Goal: Obtain resource: Obtain resource

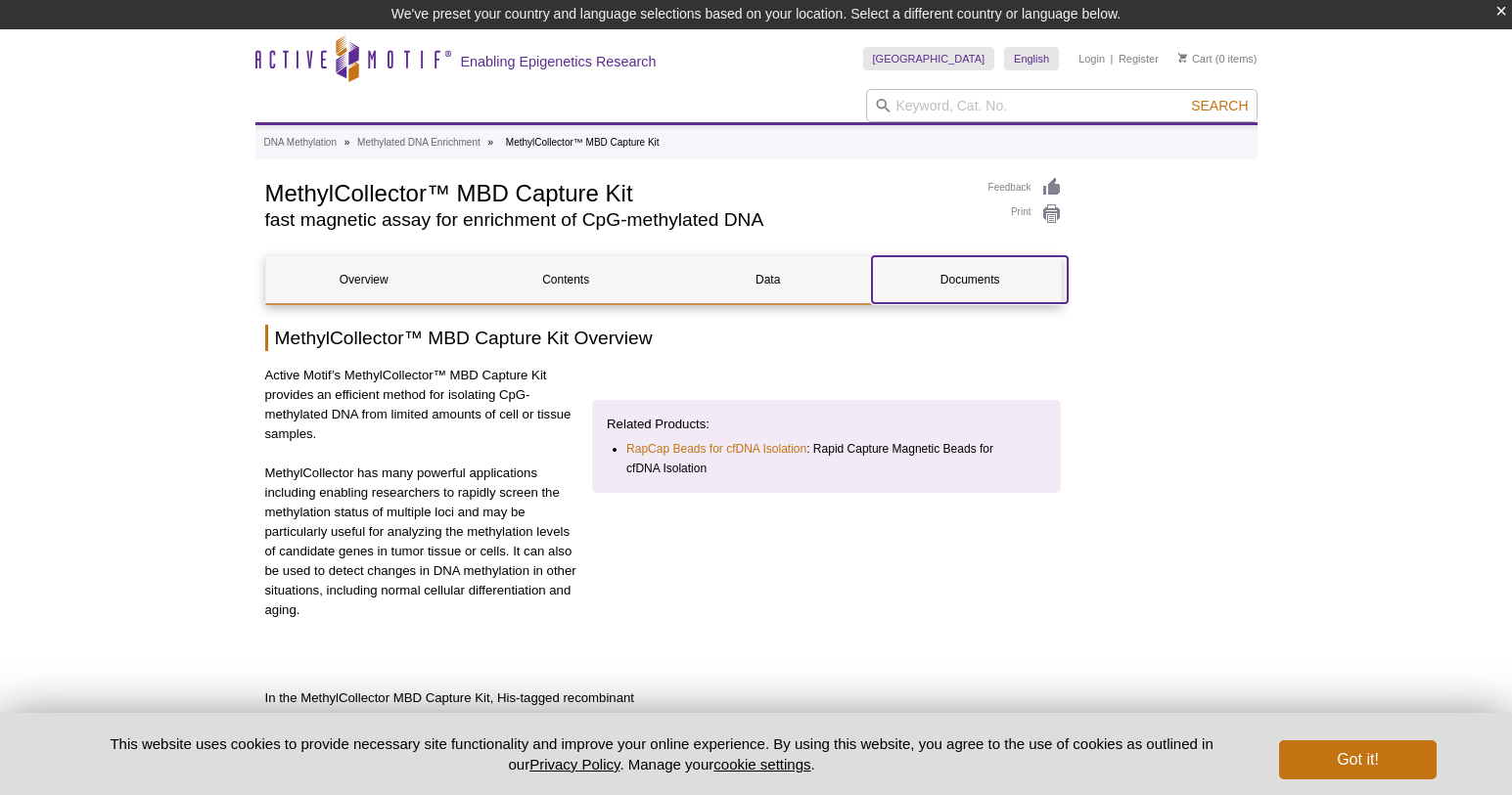
click at [1068, 267] on link "Documents" at bounding box center [970, 280] width 196 height 47
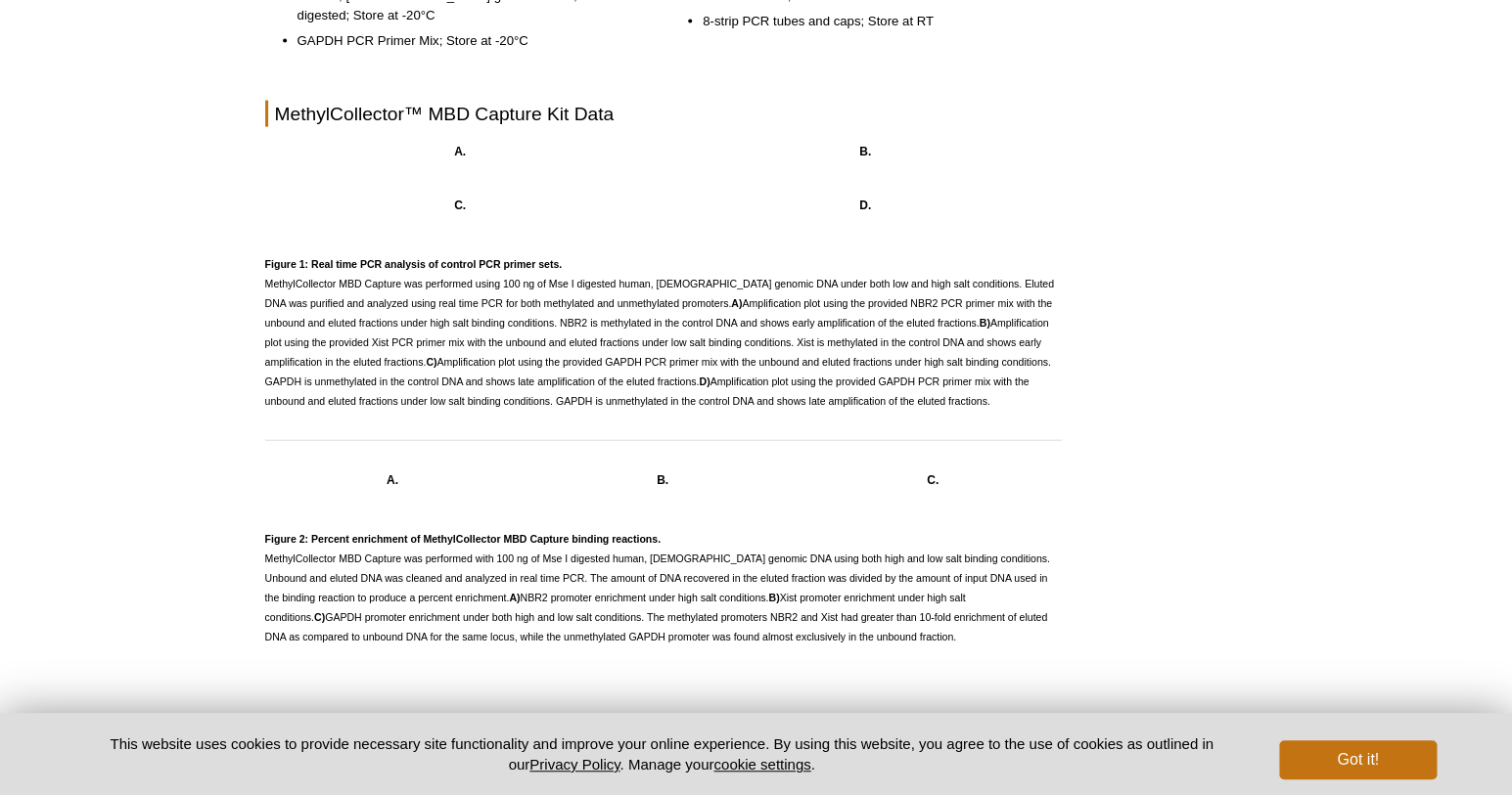
scroll to position [1627, 0]
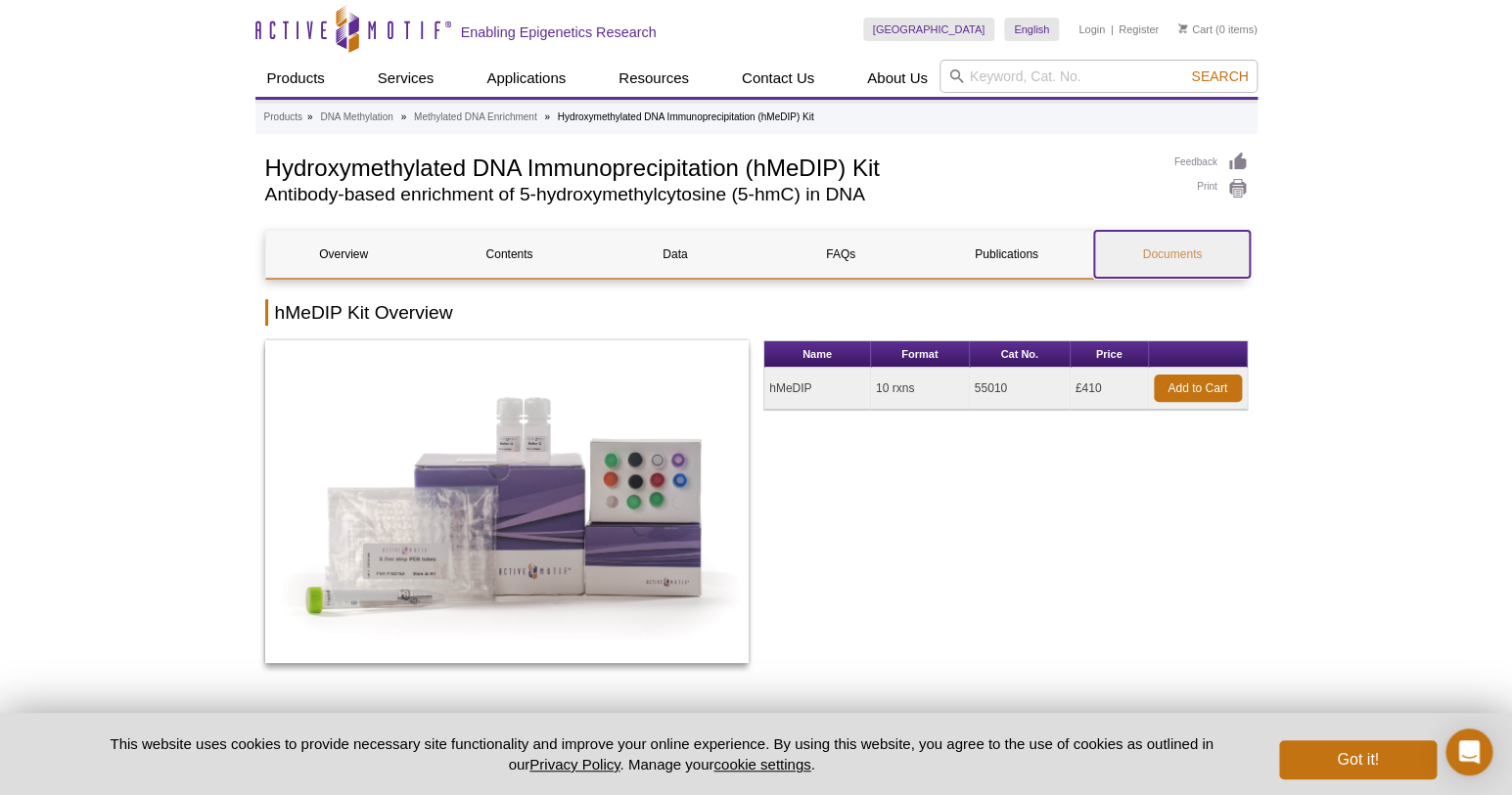
click at [1167, 256] on link "Documents" at bounding box center [1172, 254] width 155 height 47
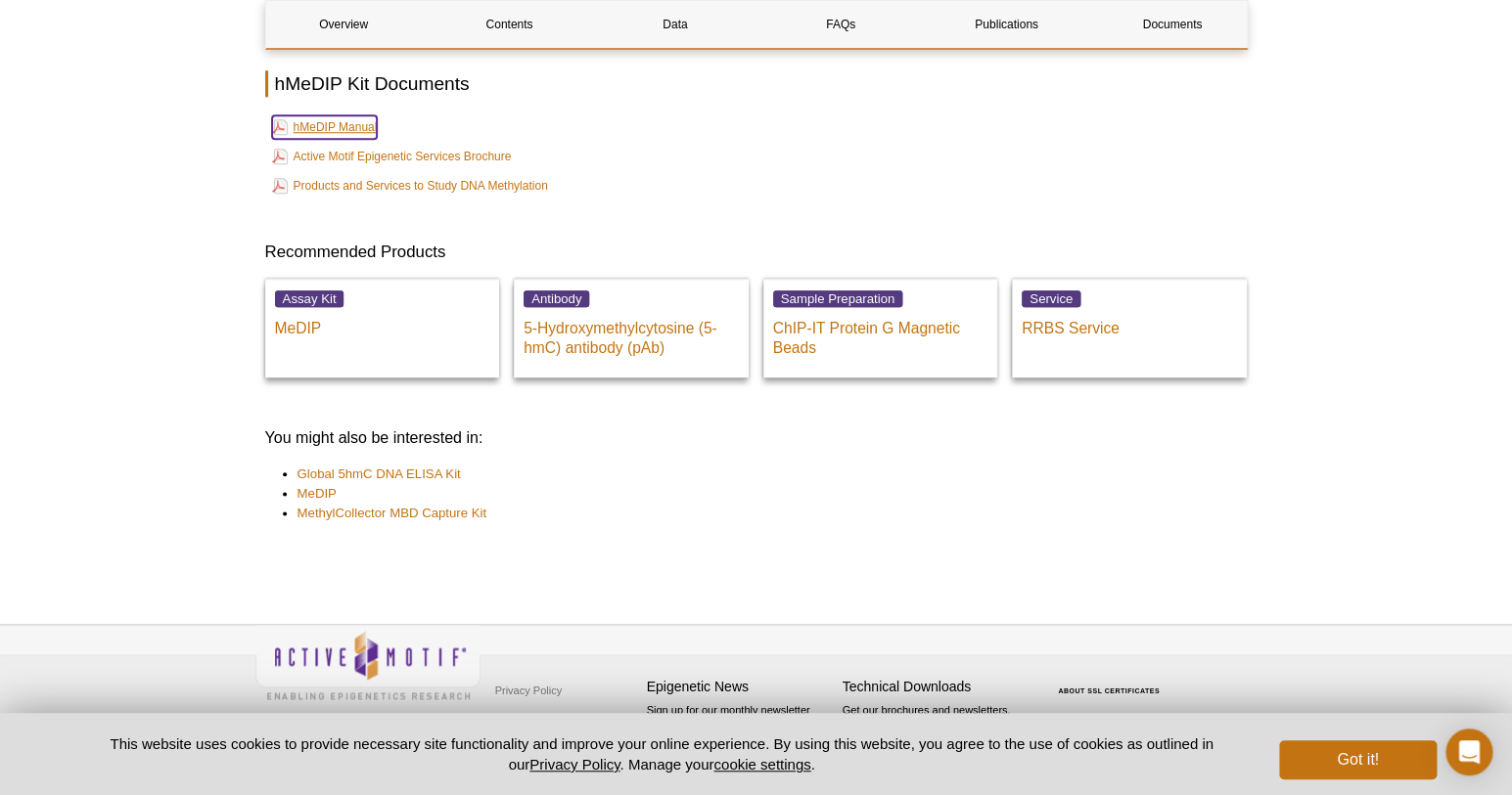
click at [347, 126] on link "hMeDIP Manual" at bounding box center [324, 127] width 106 height 24
